Goal: Information Seeking & Learning: Learn about a topic

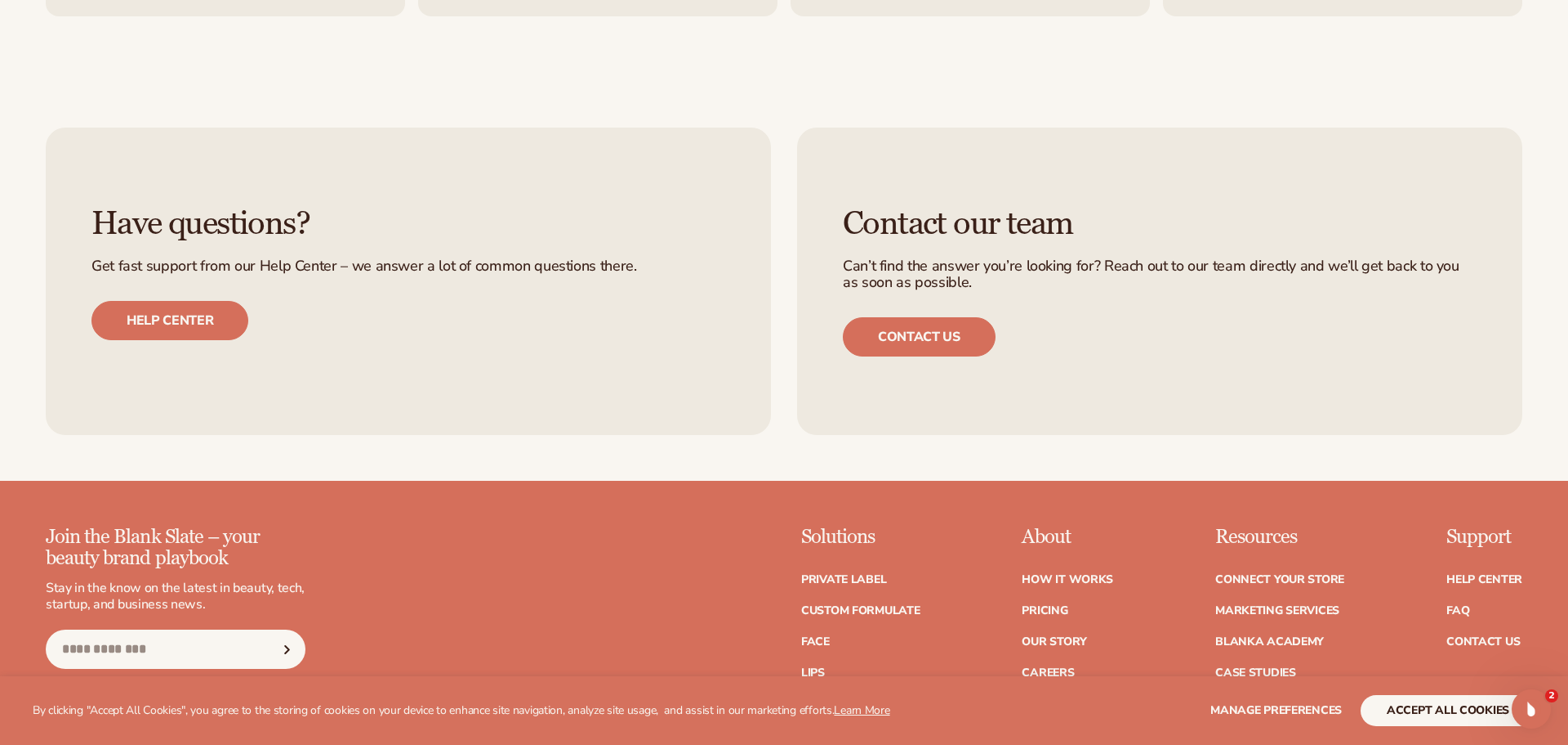
scroll to position [7209, 0]
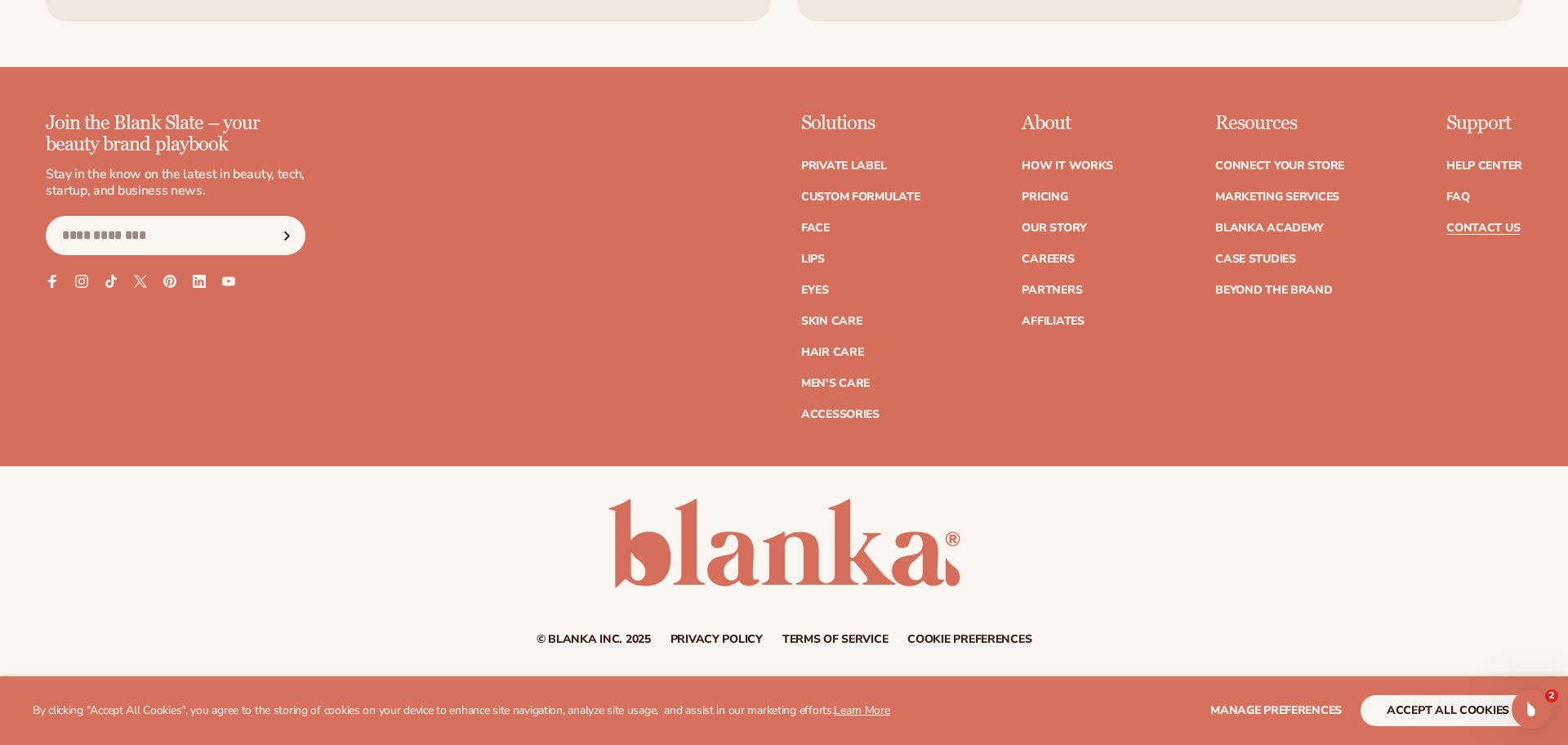
click at [1469, 225] on link "Contact Us" at bounding box center [1483, 228] width 74 height 12
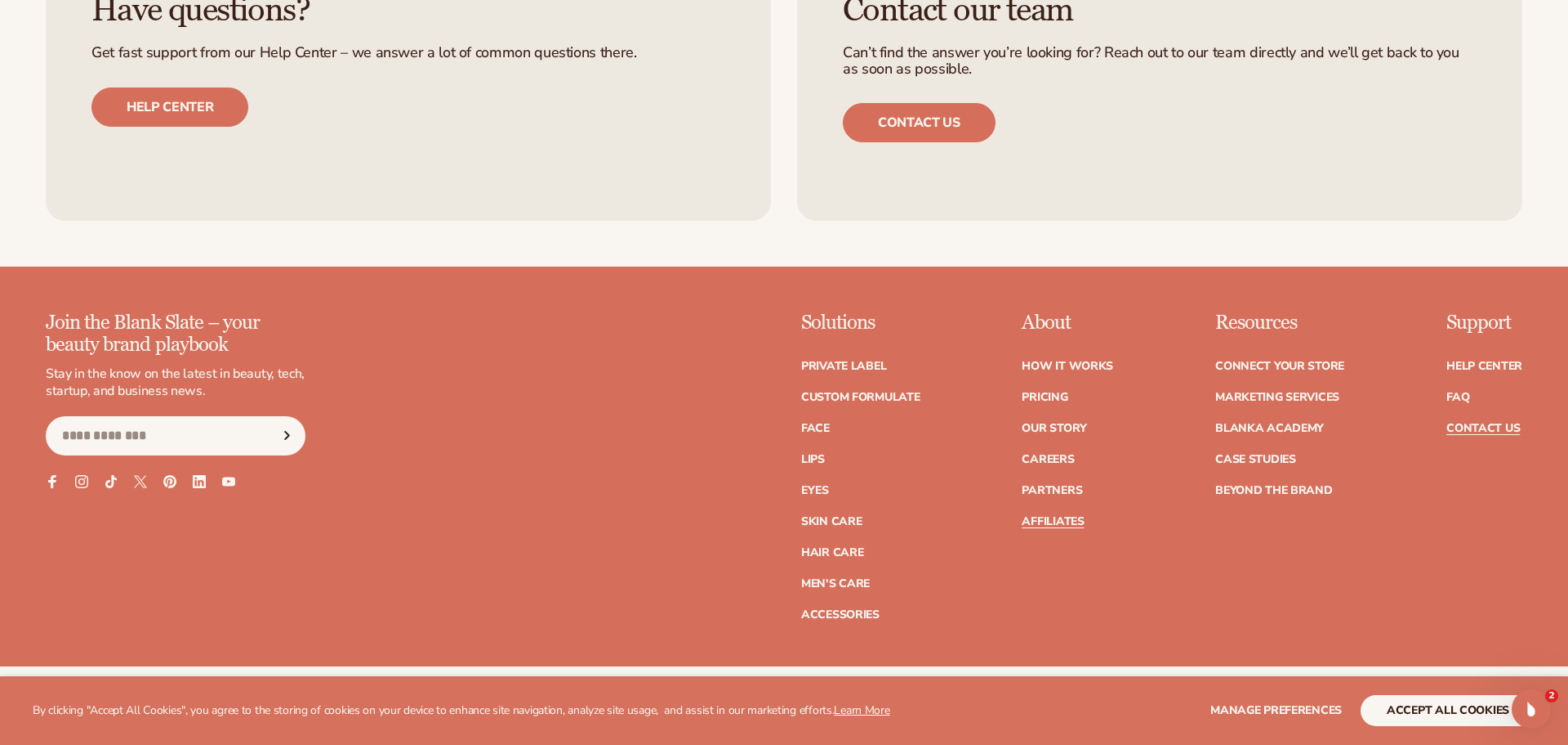
click at [1067, 523] on link "Affiliates" at bounding box center [1052, 522] width 62 height 12
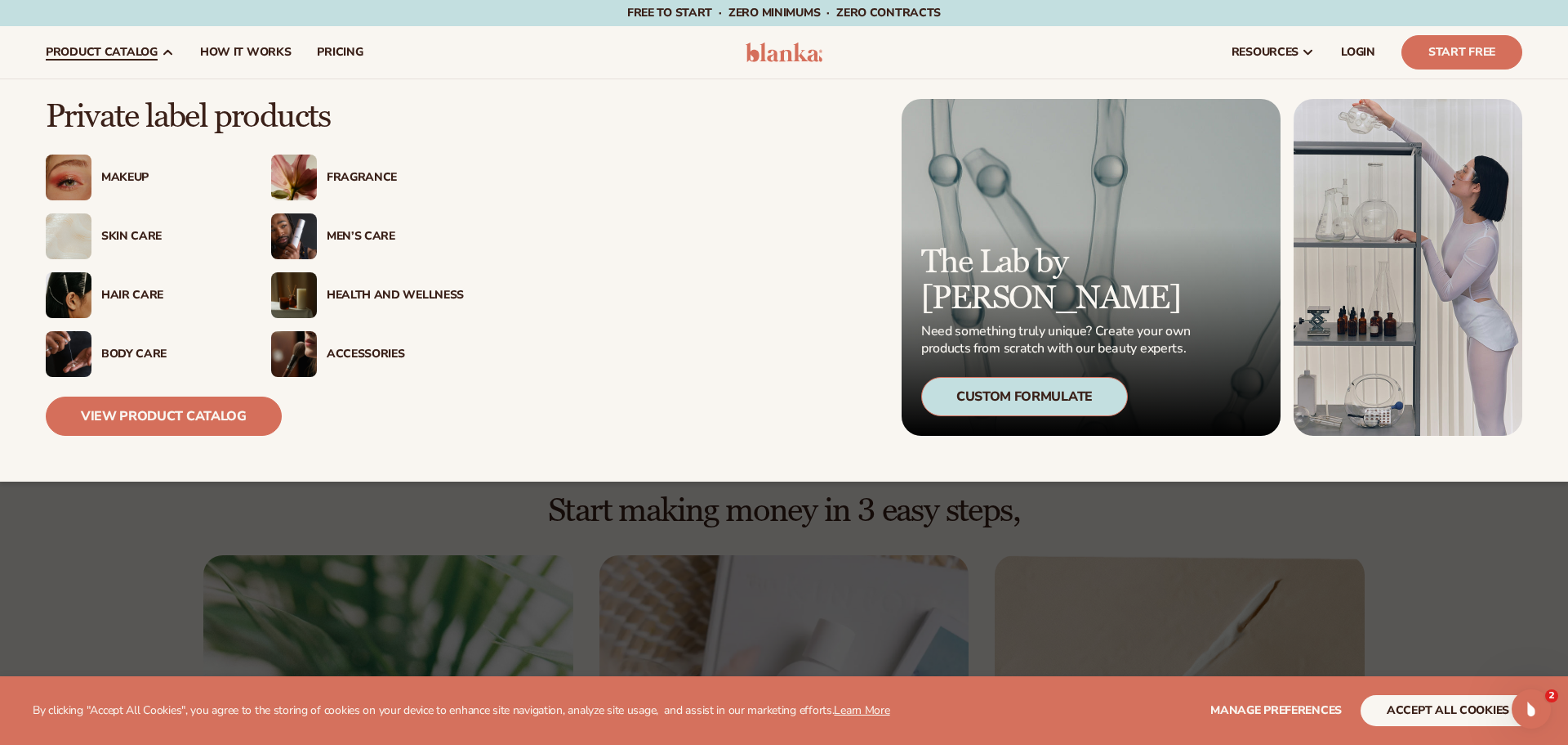
click at [140, 236] on div "Skin Care" at bounding box center [170, 237] width 137 height 14
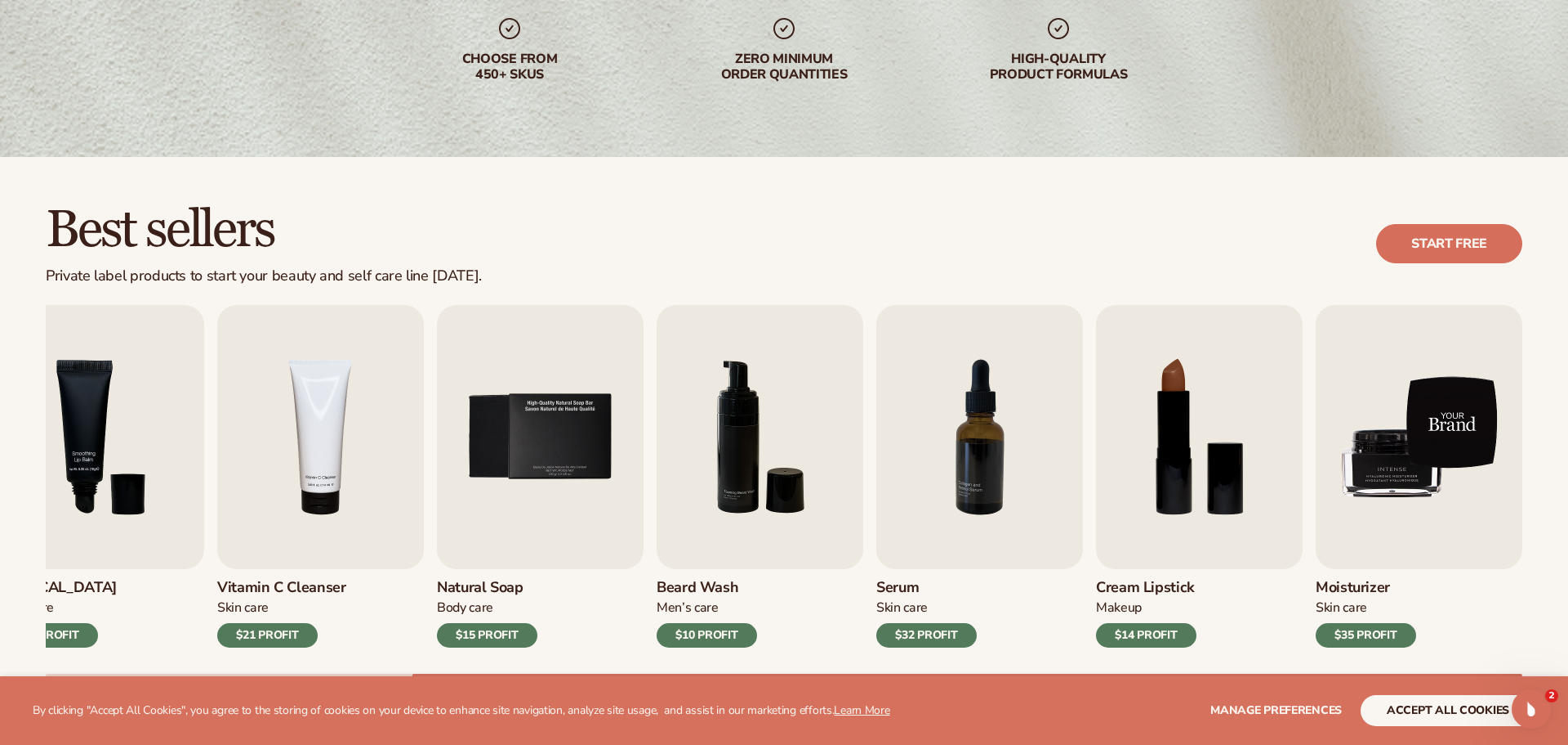
click at [1433, 426] on img "9 / 9" at bounding box center [1419, 437] width 207 height 264
click at [1425, 477] on img "9 / 9" at bounding box center [1419, 437] width 207 height 264
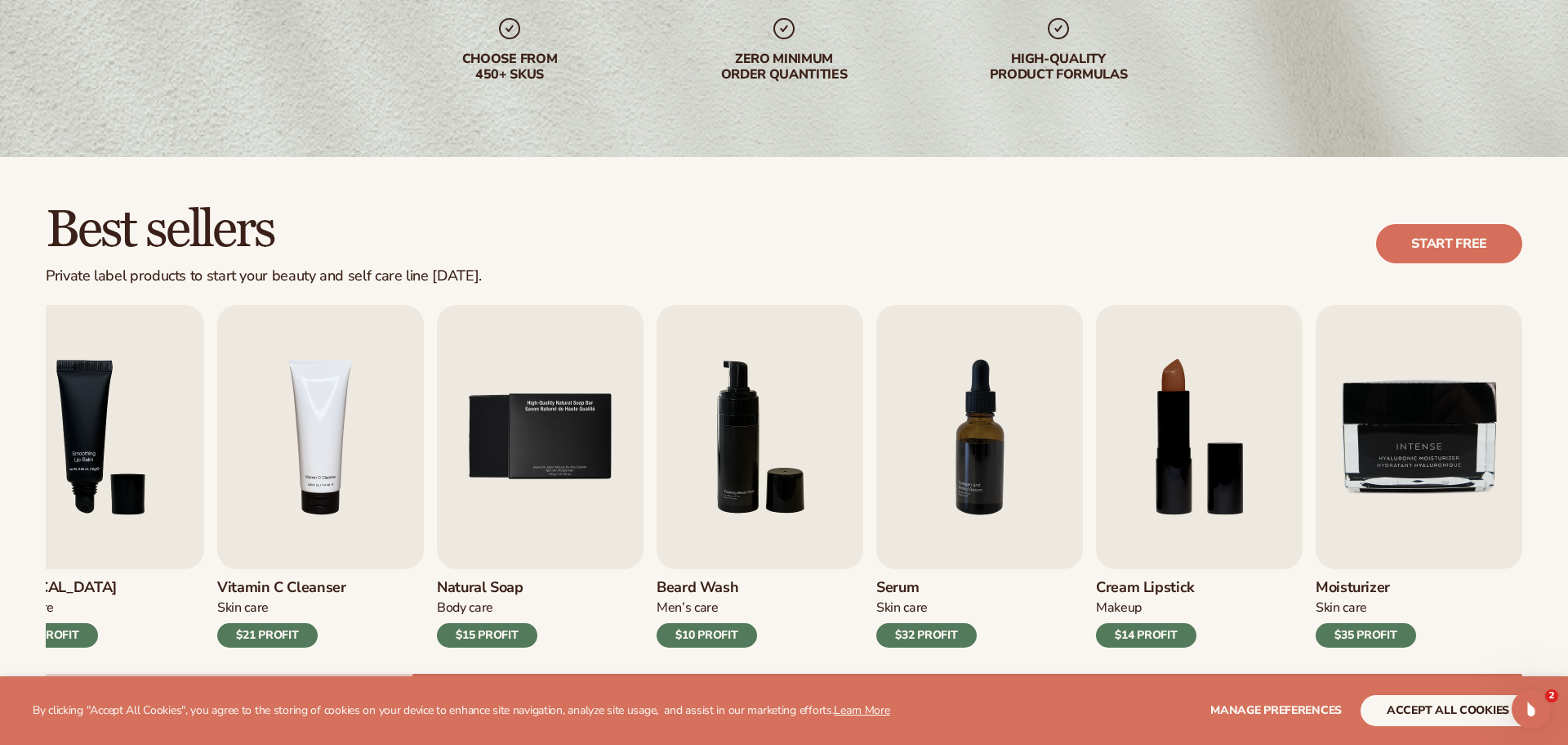
click at [1350, 582] on h3 "Moisturizer" at bounding box center [1366, 587] width 101 height 18
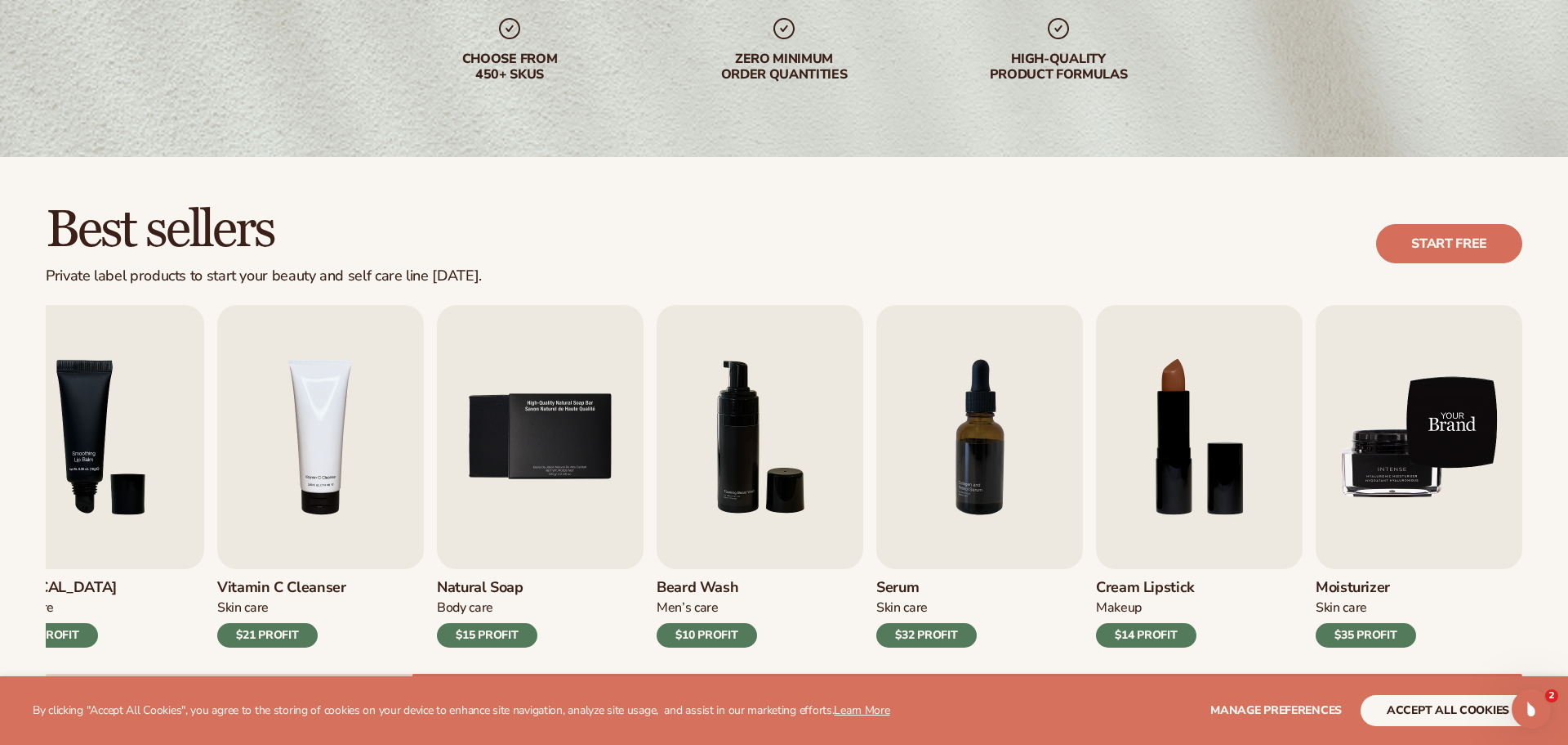
click at [1379, 502] on img "9 / 9" at bounding box center [1419, 437] width 207 height 264
click at [1414, 461] on img "9 / 9" at bounding box center [1419, 437] width 207 height 264
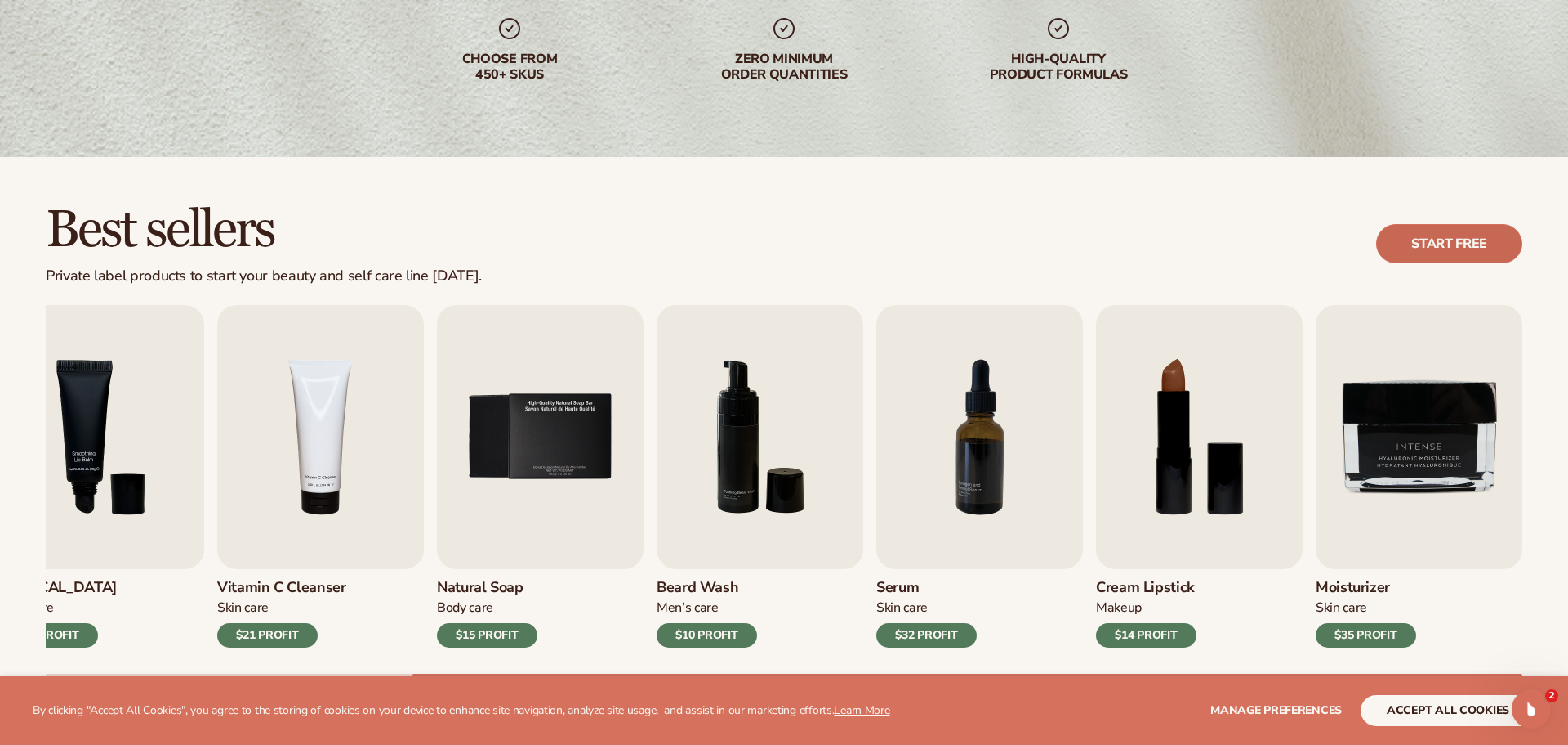
click at [1413, 248] on link "Start free" at bounding box center [1450, 244] width 146 height 39
